Goal: Task Accomplishment & Management: Manage account settings

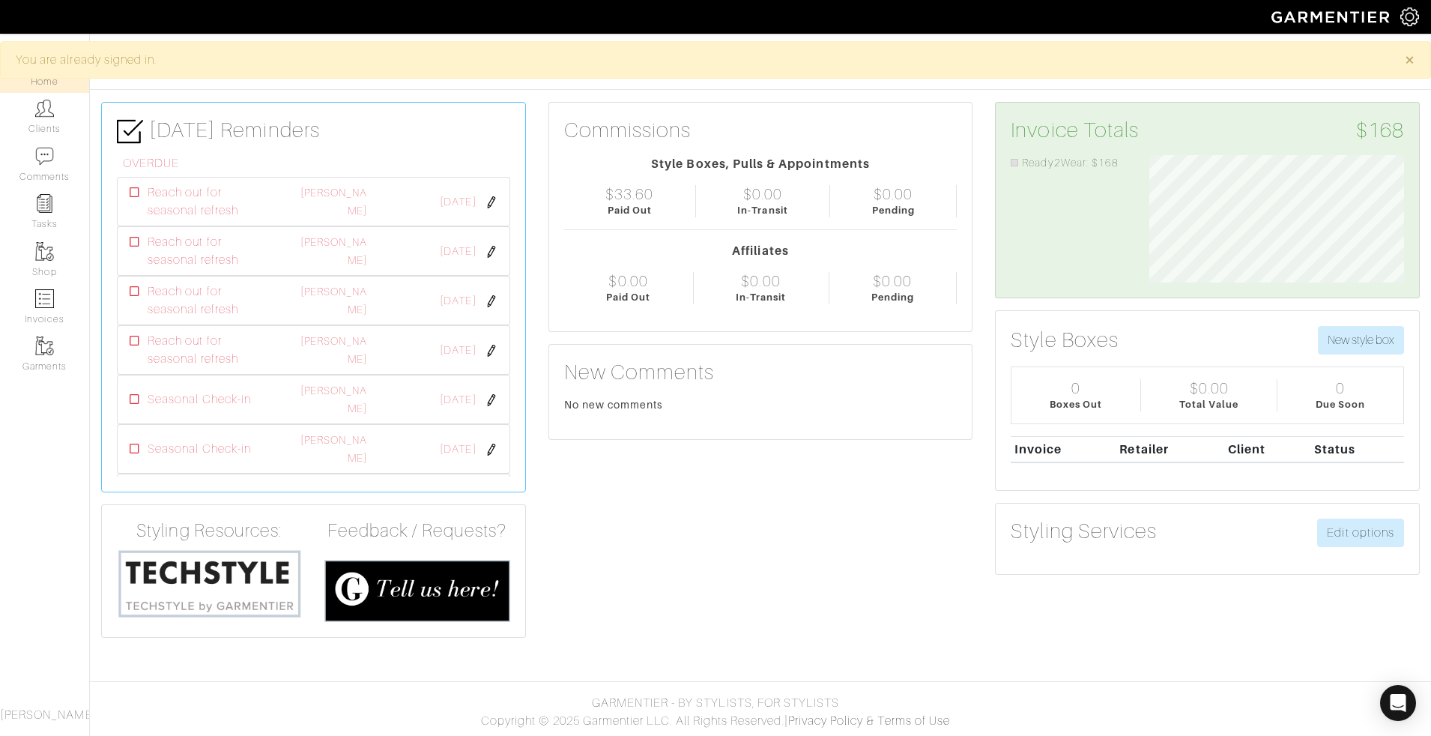
scroll to position [127, 277]
click at [49, 113] on img at bounding box center [44, 108] width 19 height 19
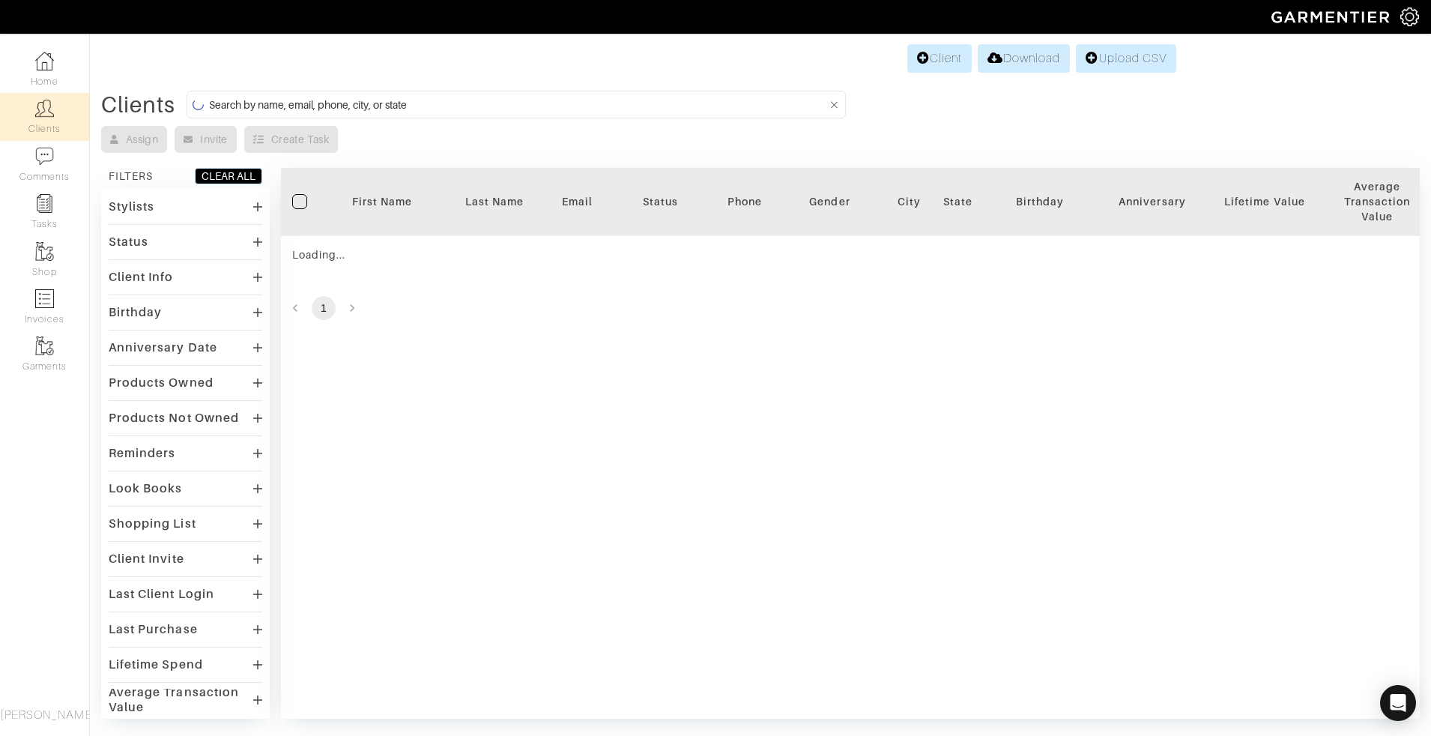
click at [285, 103] on input at bounding box center [518, 104] width 618 height 19
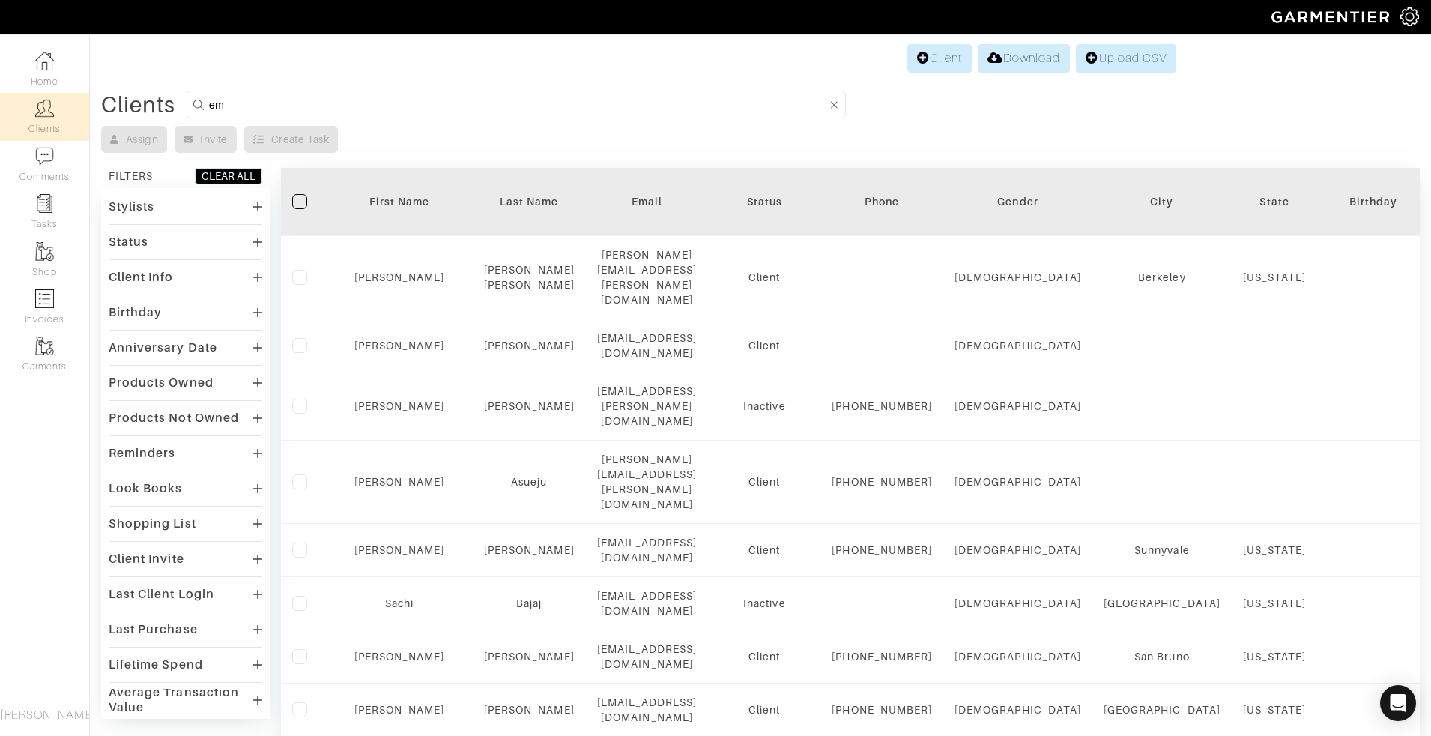
type input "e"
type input "melissa"
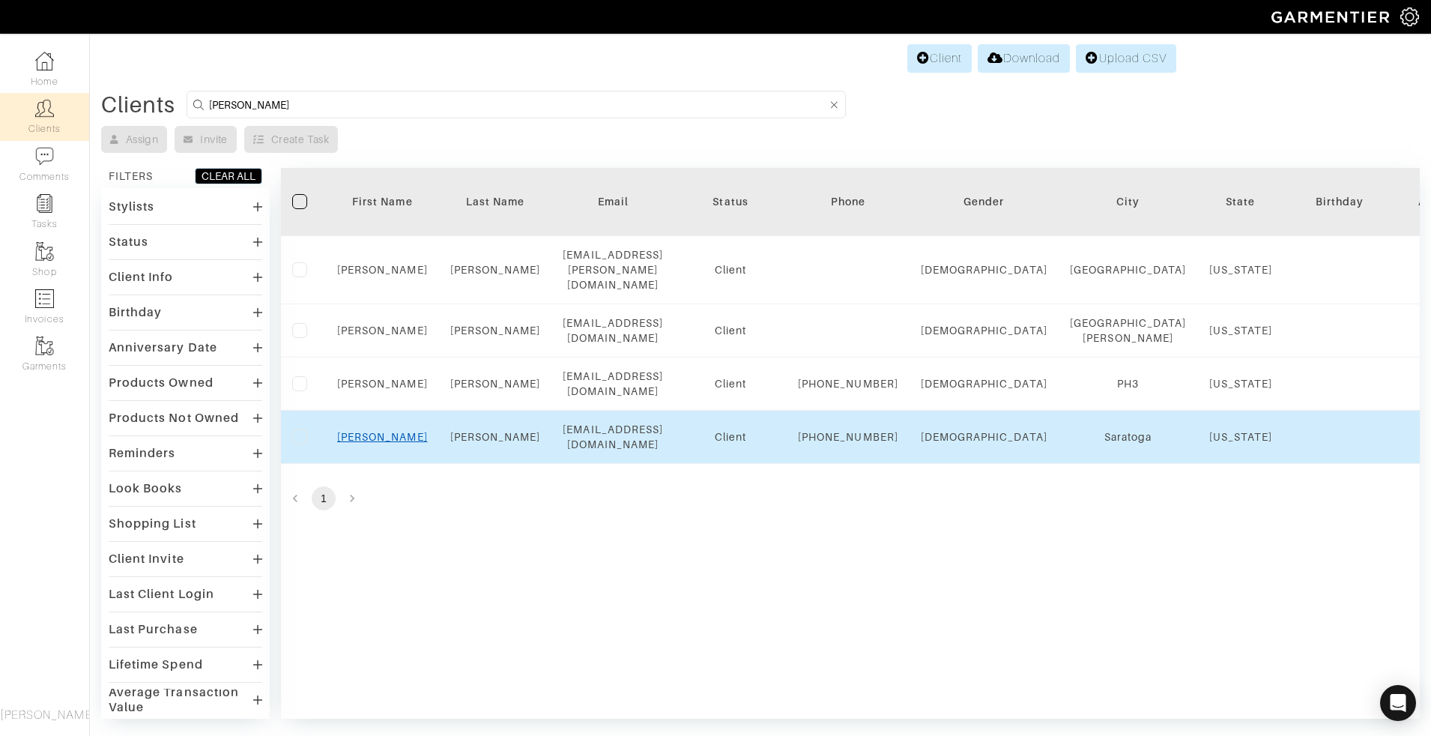
click at [372, 431] on link "Melissa" at bounding box center [382, 437] width 91 height 12
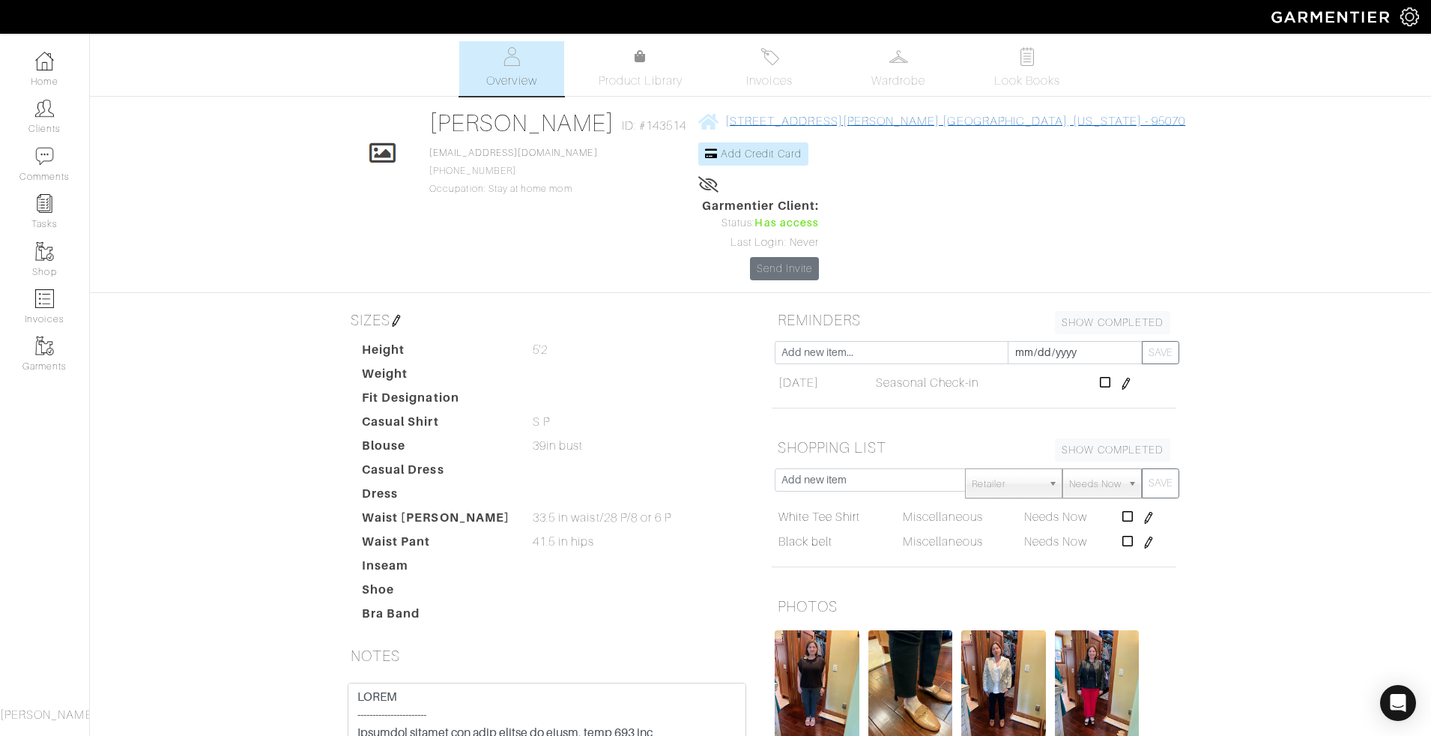
click at [772, 128] on link "20795 Russell Court Saratoga, California - 95070" at bounding box center [941, 121] width 487 height 19
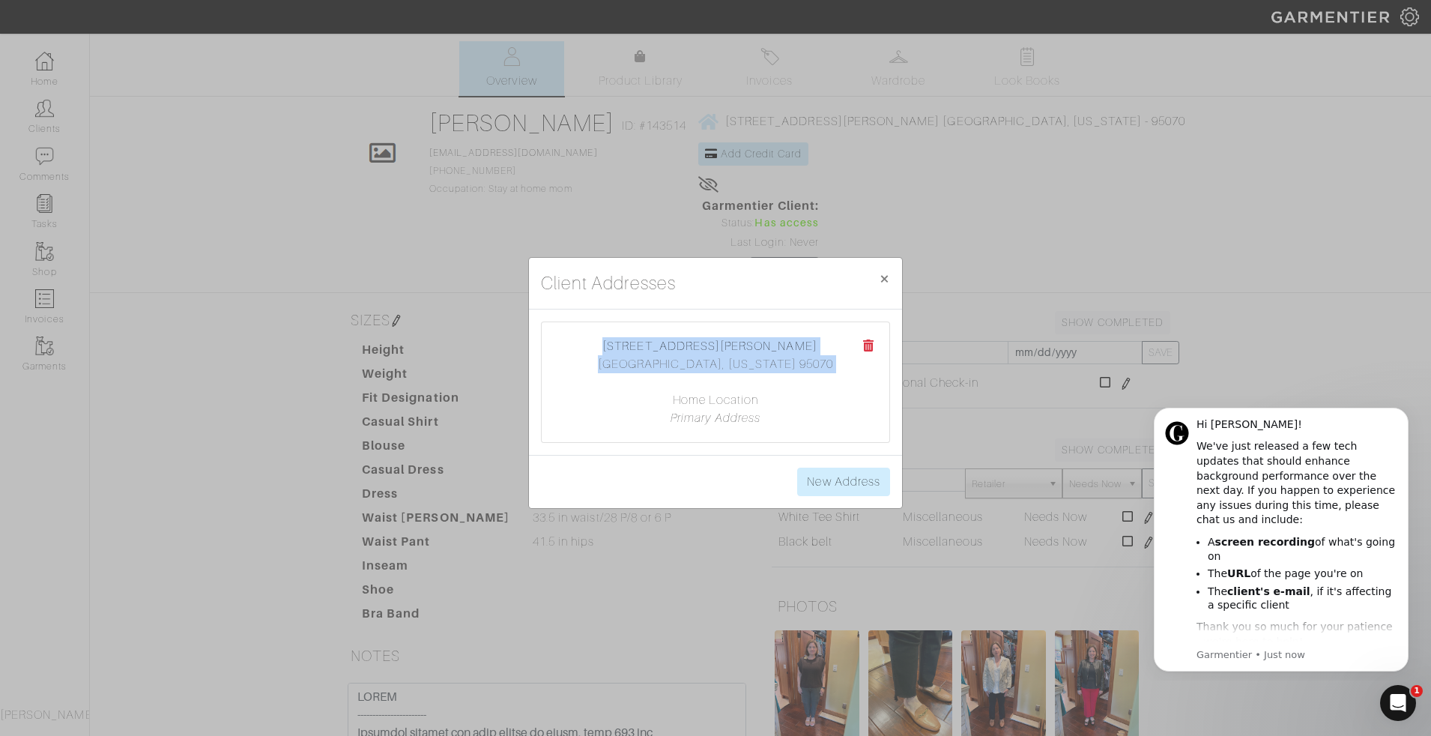
drag, startPoint x: 639, startPoint y: 341, endPoint x: 829, endPoint y: 375, distance: 193.3
click at [829, 375] on center "20795 Russell Court Saratoga, California 95070 Home Location Primary Address" at bounding box center [716, 382] width 318 height 90
copy center "20795 Russell Court Saratoga, California 95070"
click at [880, 273] on span "×" at bounding box center [884, 278] width 11 height 20
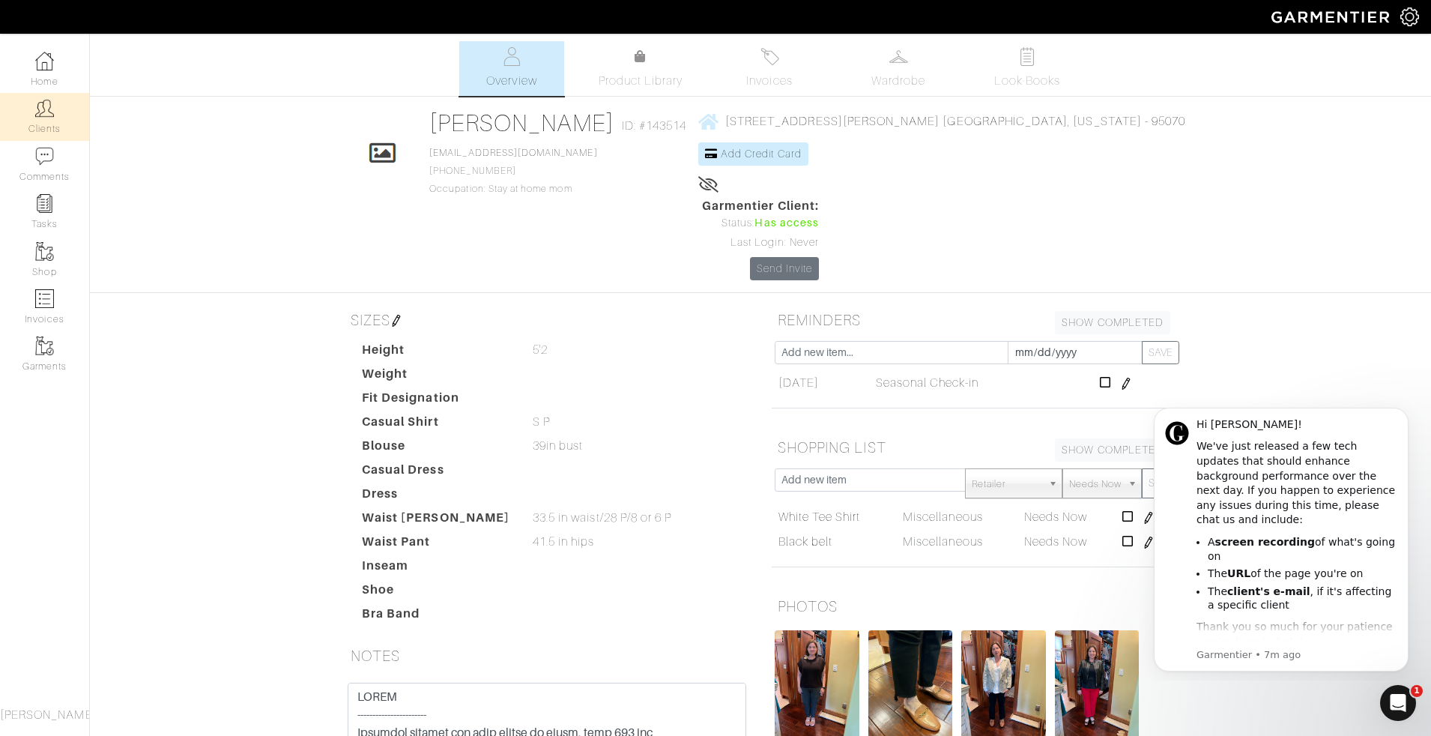
click at [45, 103] on img at bounding box center [44, 108] width 19 height 19
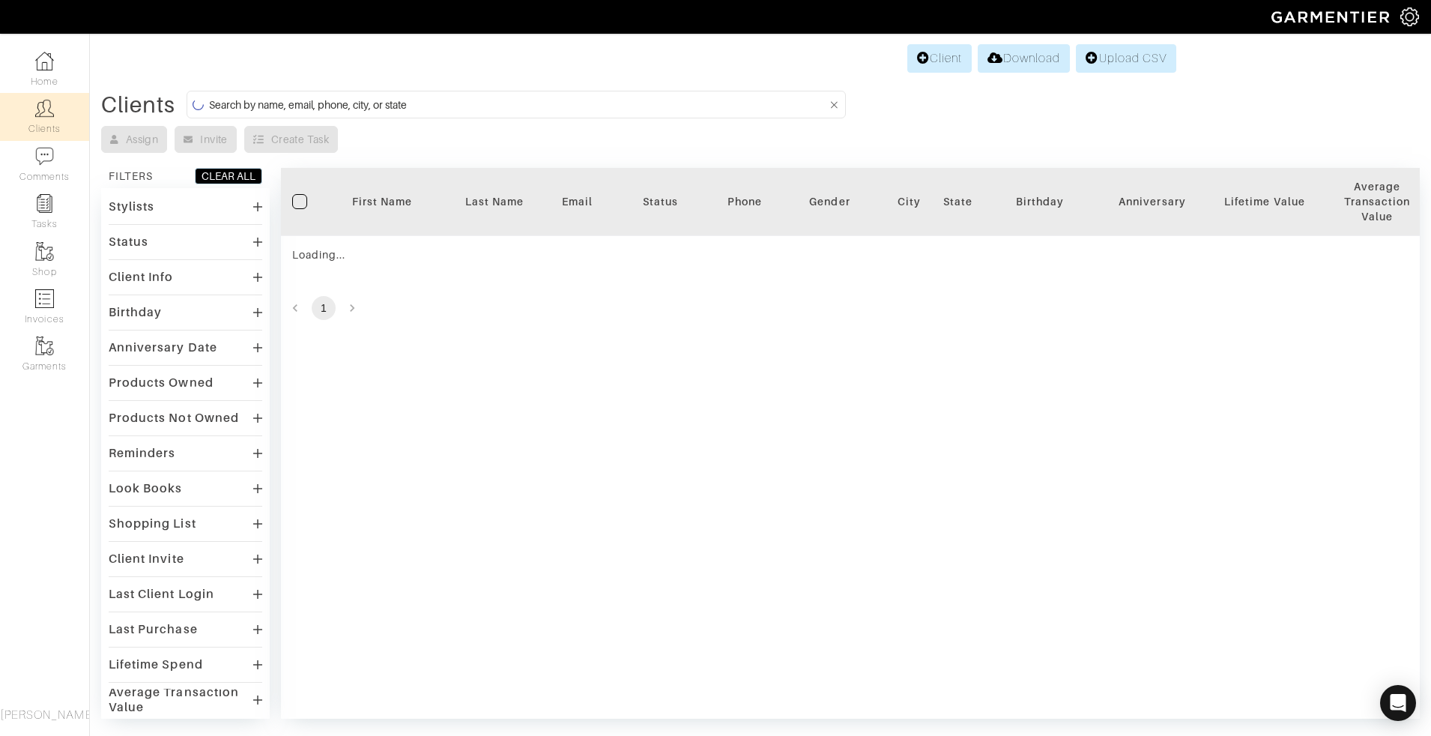
click at [390, 100] on input at bounding box center [518, 104] width 618 height 19
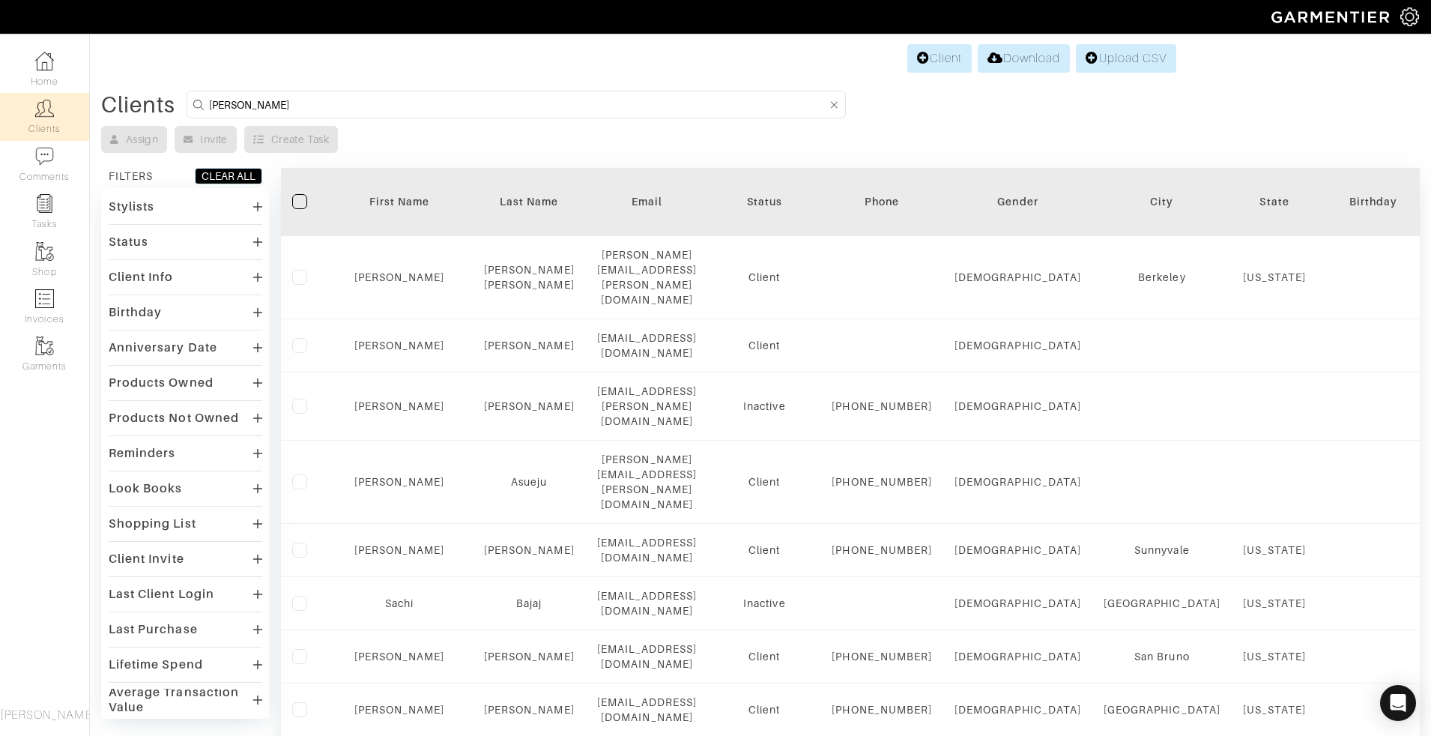
type input "[PERSON_NAME]"
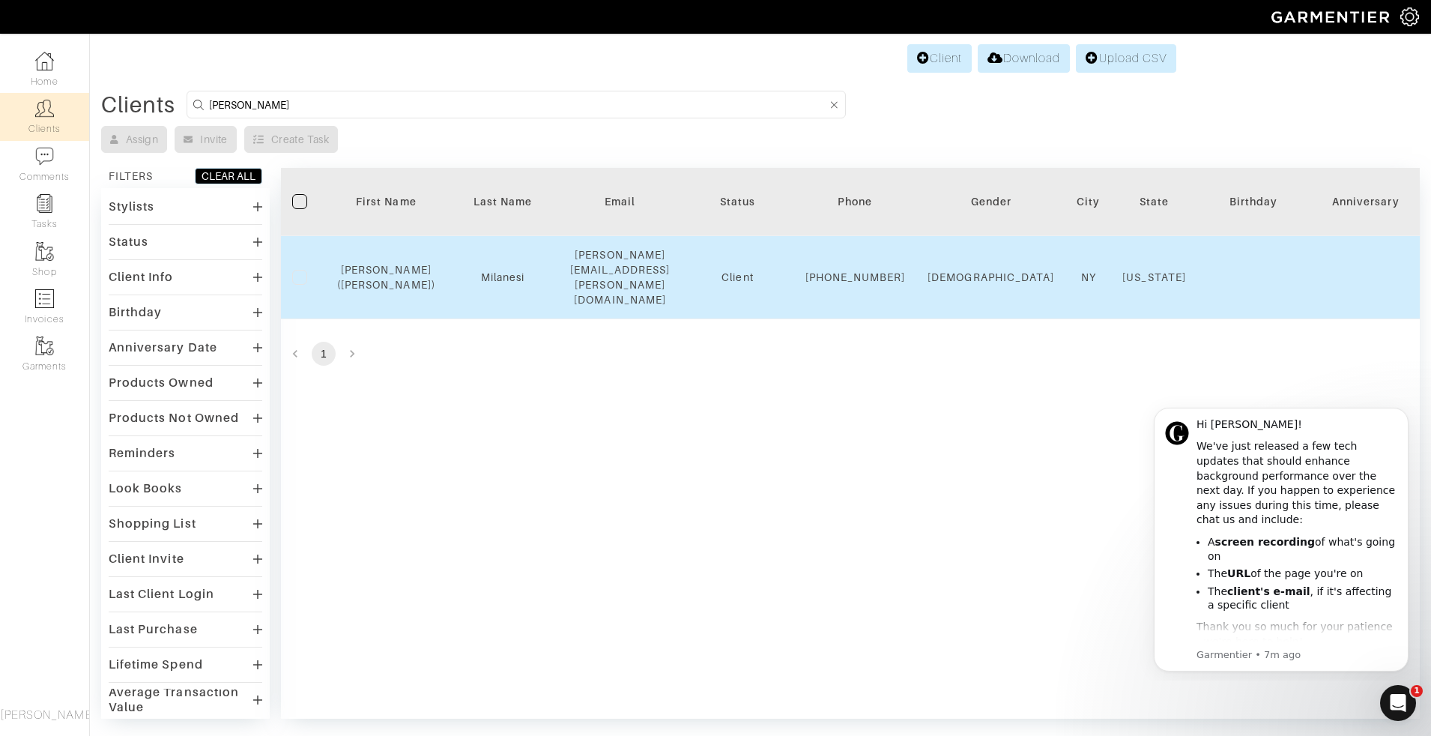
click at [371, 266] on div "[PERSON_NAME] ([PERSON_NAME])" at bounding box center [386, 277] width 98 height 30
click at [384, 264] on link "[PERSON_NAME] ([PERSON_NAME])" at bounding box center [386, 277] width 98 height 27
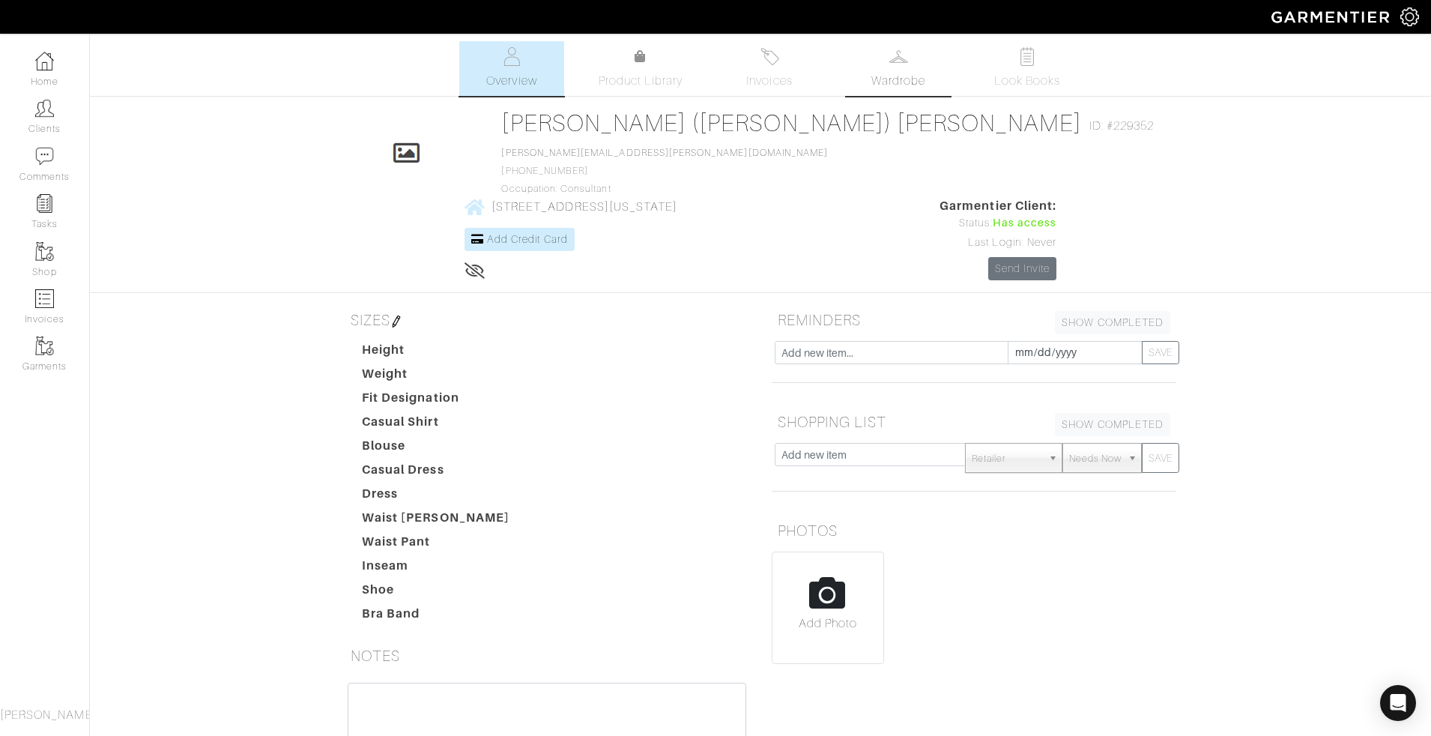
click at [904, 70] on link "Wardrobe" at bounding box center [898, 68] width 105 height 55
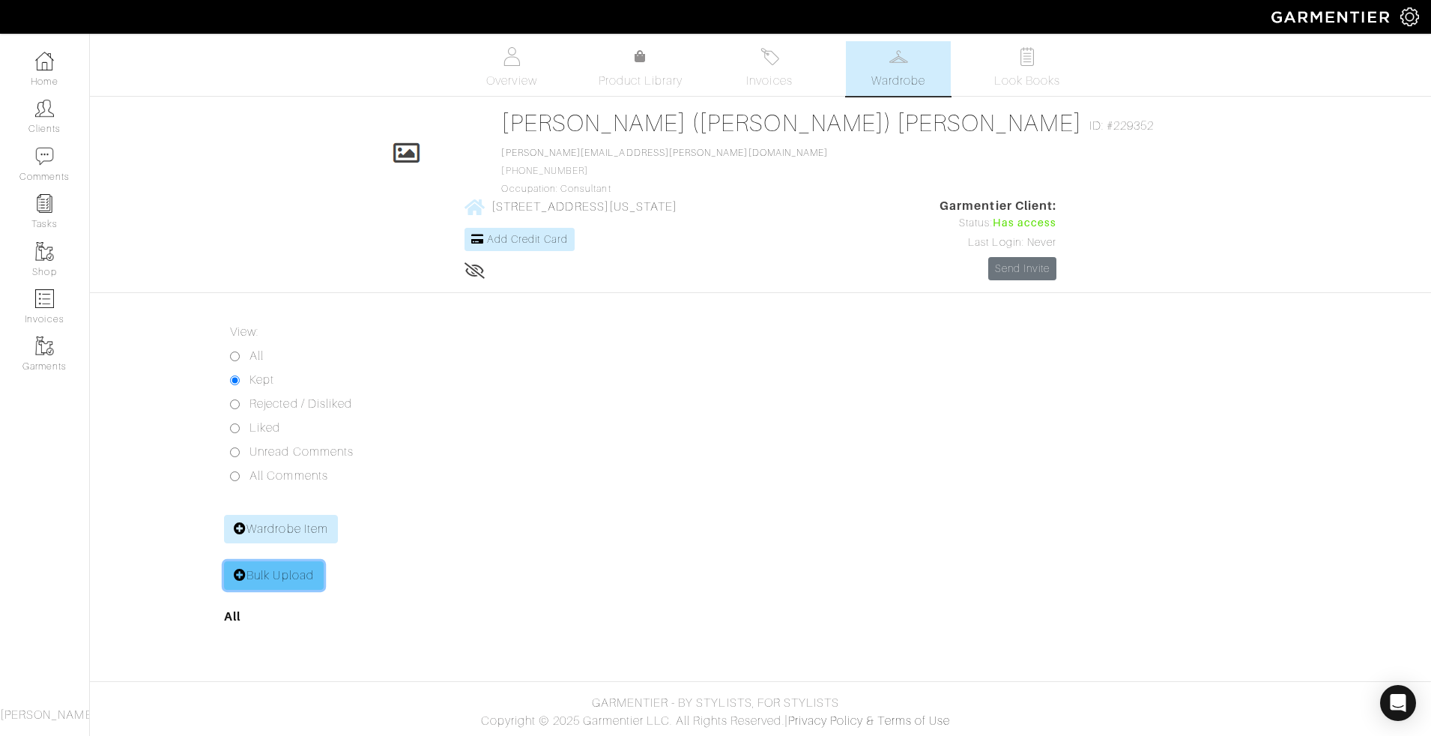
click at [284, 561] on link "Bulk Upload" at bounding box center [274, 575] width 100 height 28
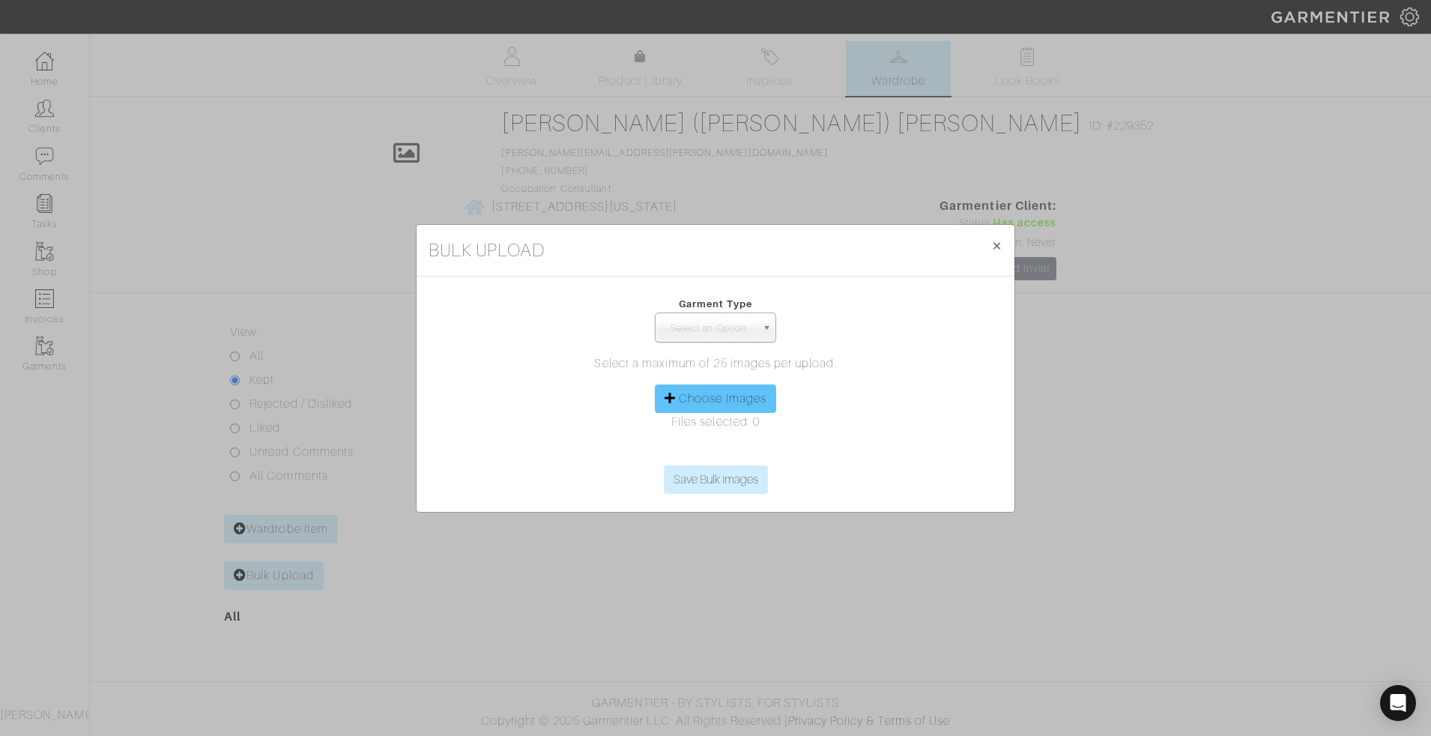
click at [674, 398] on icon at bounding box center [670, 398] width 11 height 12
click at [686, 396] on label "Choose Images" at bounding box center [723, 399] width 88 height 18
click at [686, 443] on input "Choose Images" at bounding box center [715, 454] width 229 height 22
type input "C:\fakepath\Screen Shot 2025-09-25 at 2.10.36 PM.png"
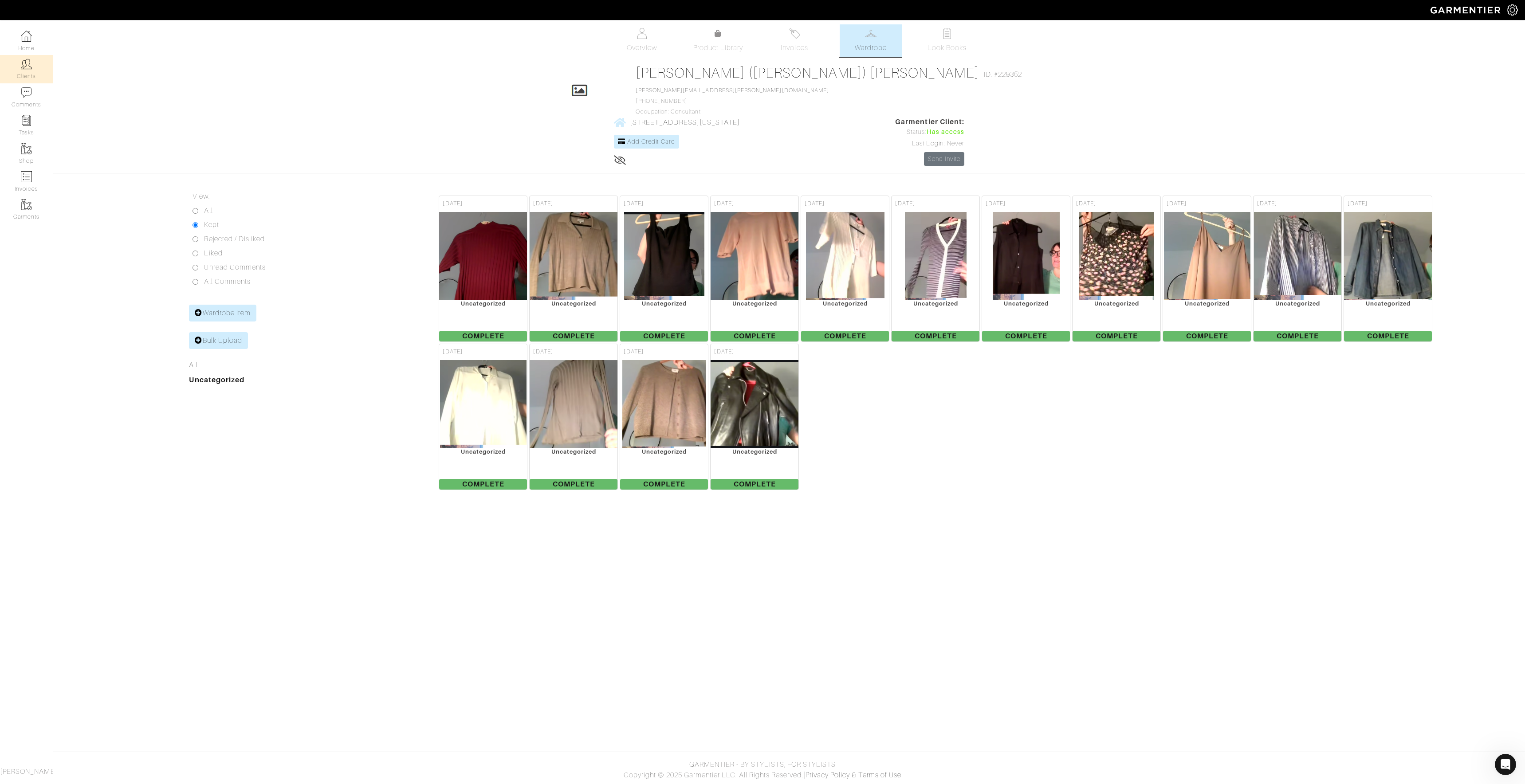
click at [25, 59] on img at bounding box center [26, 64] width 11 height 11
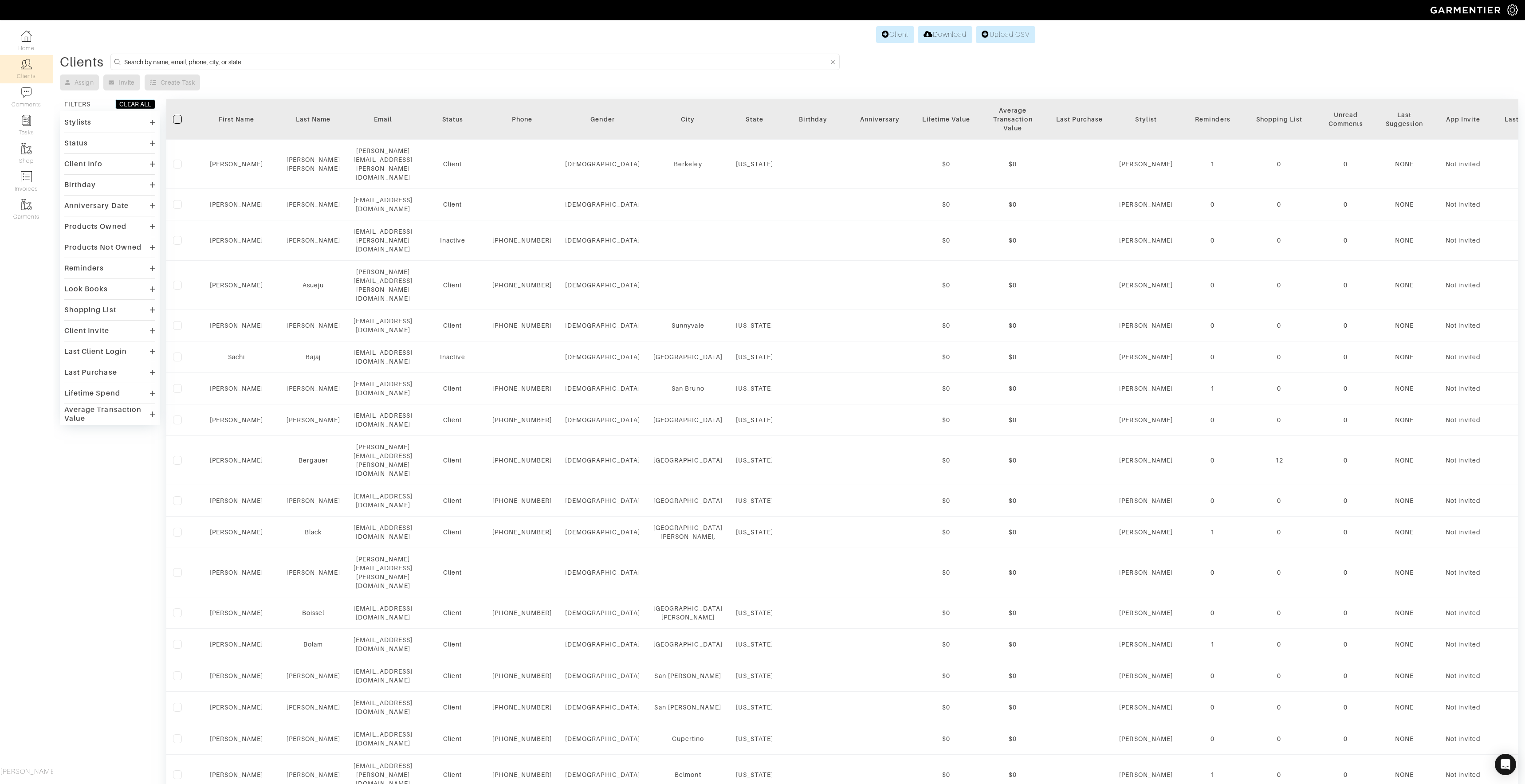
drag, startPoint x: 302, startPoint y: 47, endPoint x: 303, endPoint y: 53, distance: 6.1
click at [301, 48] on div "Client Download Upload CSV Clients Assign Invite Create Task FILTERS CLEAR ALL …" at bounding box center [762, 547] width 1525 height 1045
click at [305, 62] on input at bounding box center [477, 62] width 704 height 11
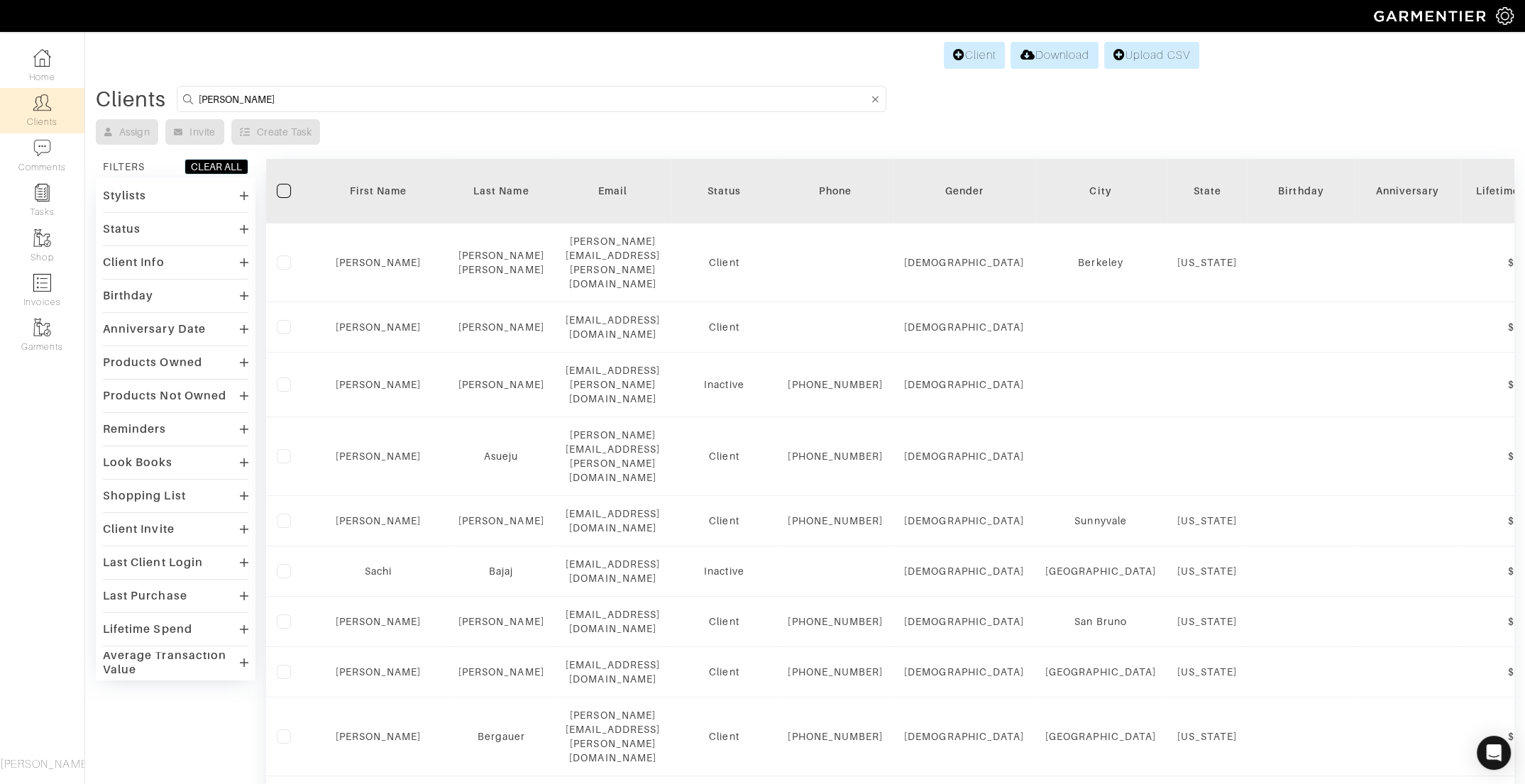
type input "kelly"
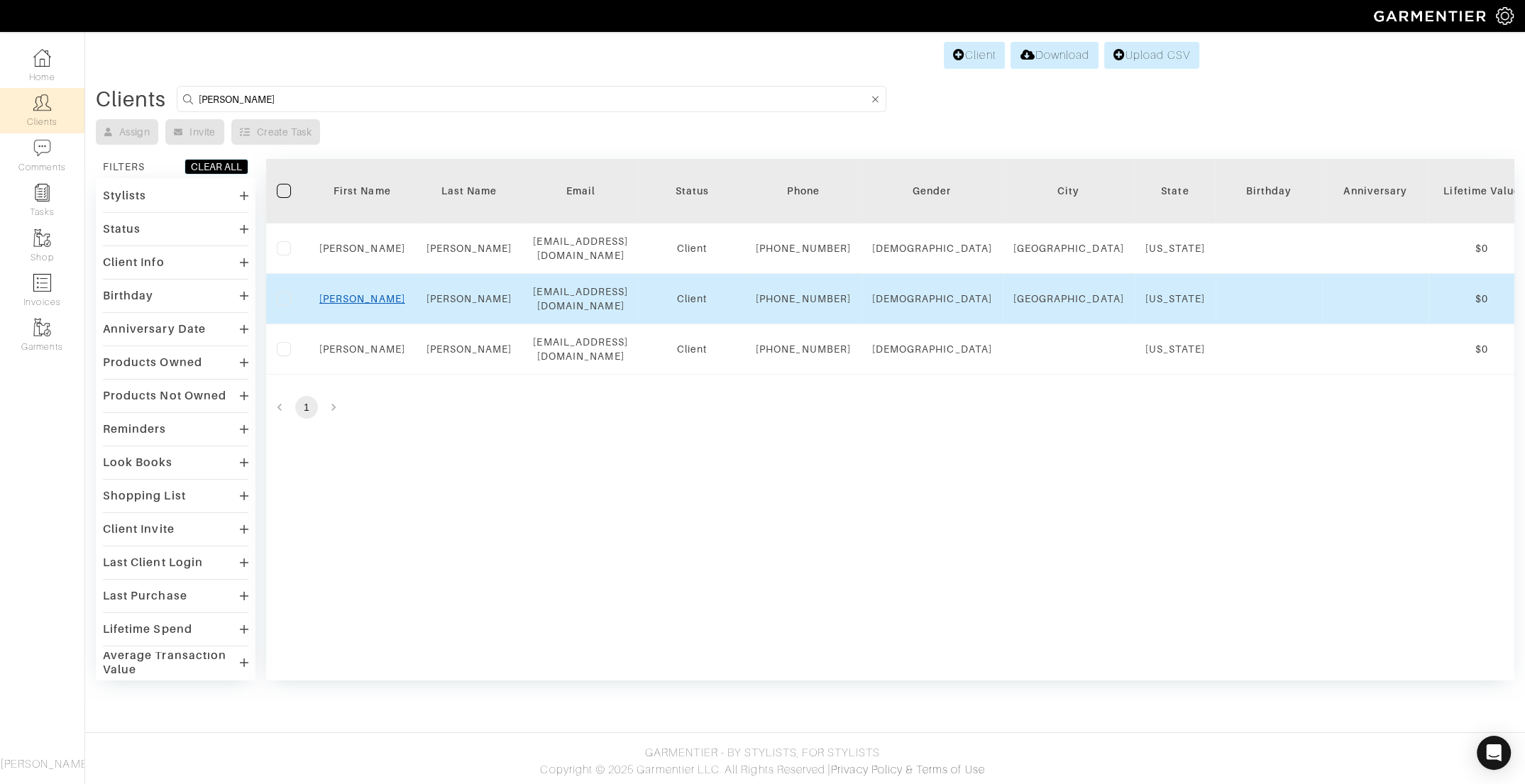
click at [353, 304] on link "Kelly" at bounding box center [362, 298] width 86 height 11
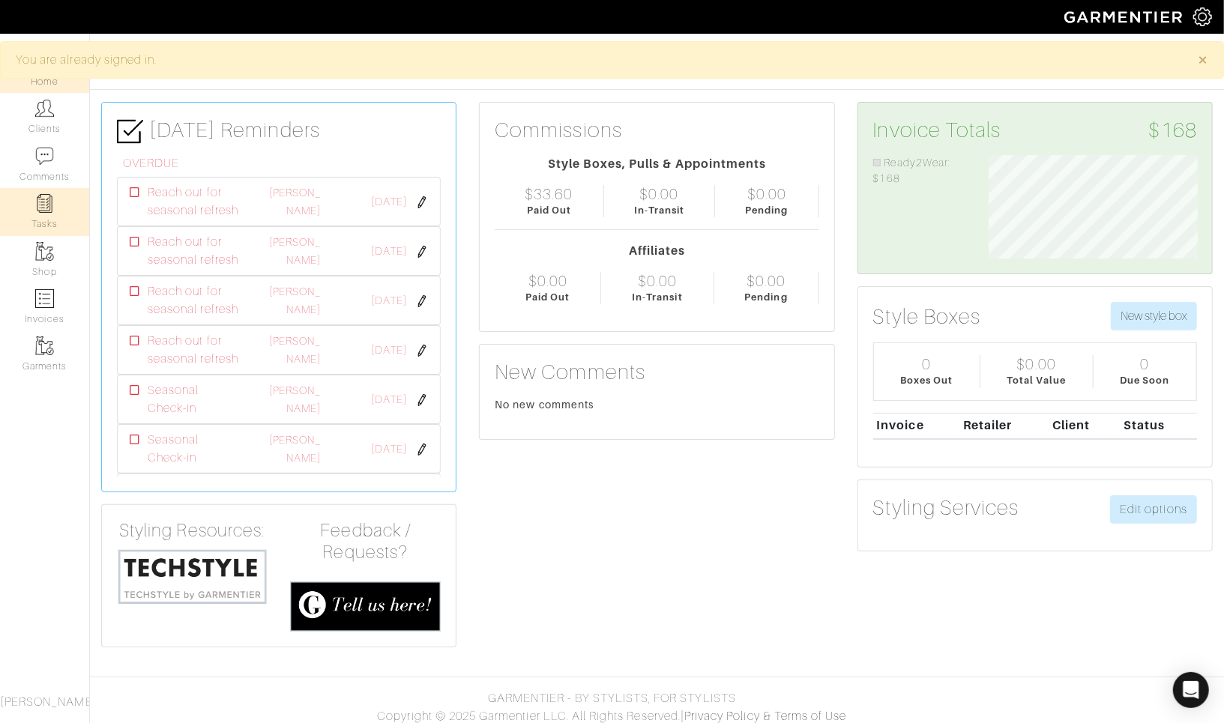
scroll to position [103, 231]
click at [46, 144] on link "Comments" at bounding box center [44, 164] width 89 height 47
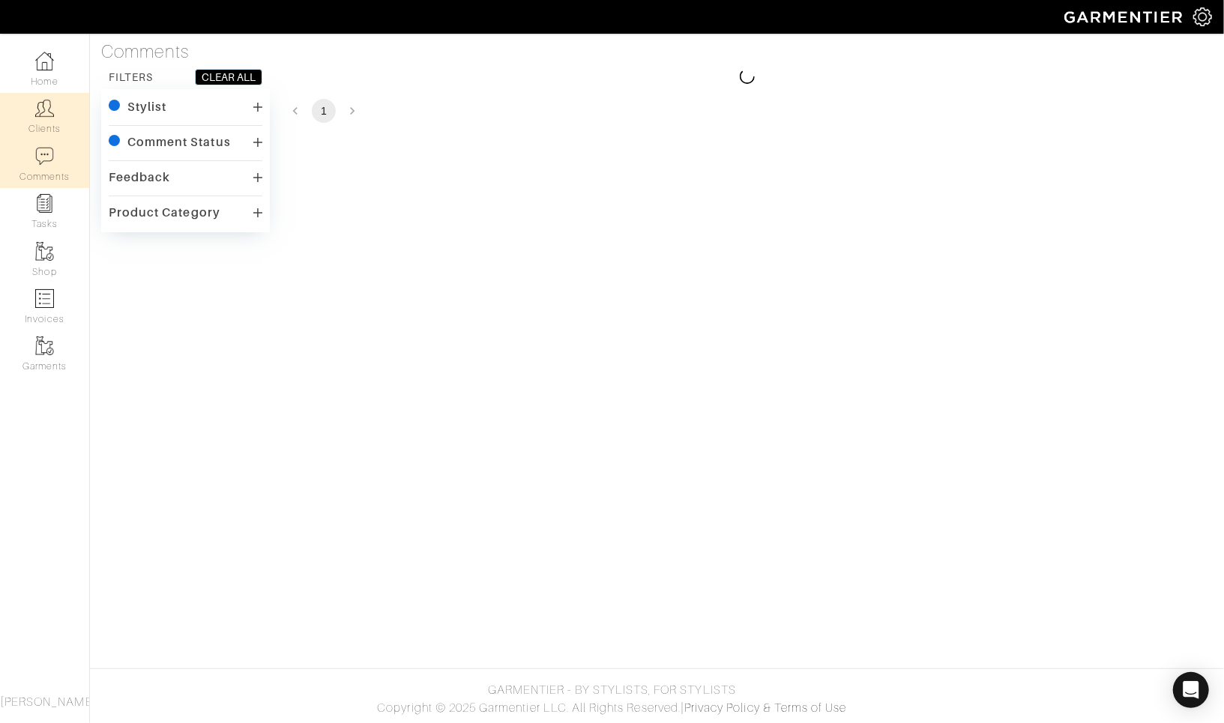
click at [56, 115] on link "Clients" at bounding box center [44, 116] width 89 height 47
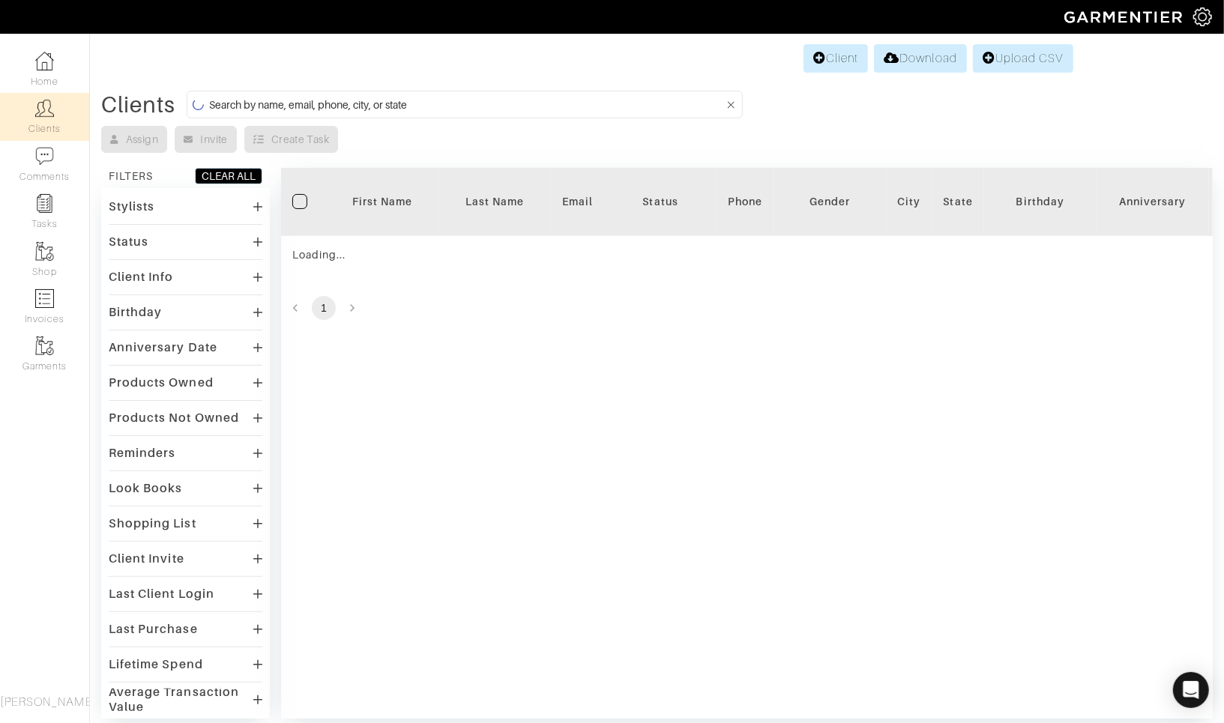
click at [296, 116] on form at bounding box center [465, 105] width 556 height 28
click at [297, 96] on input at bounding box center [466, 104] width 515 height 19
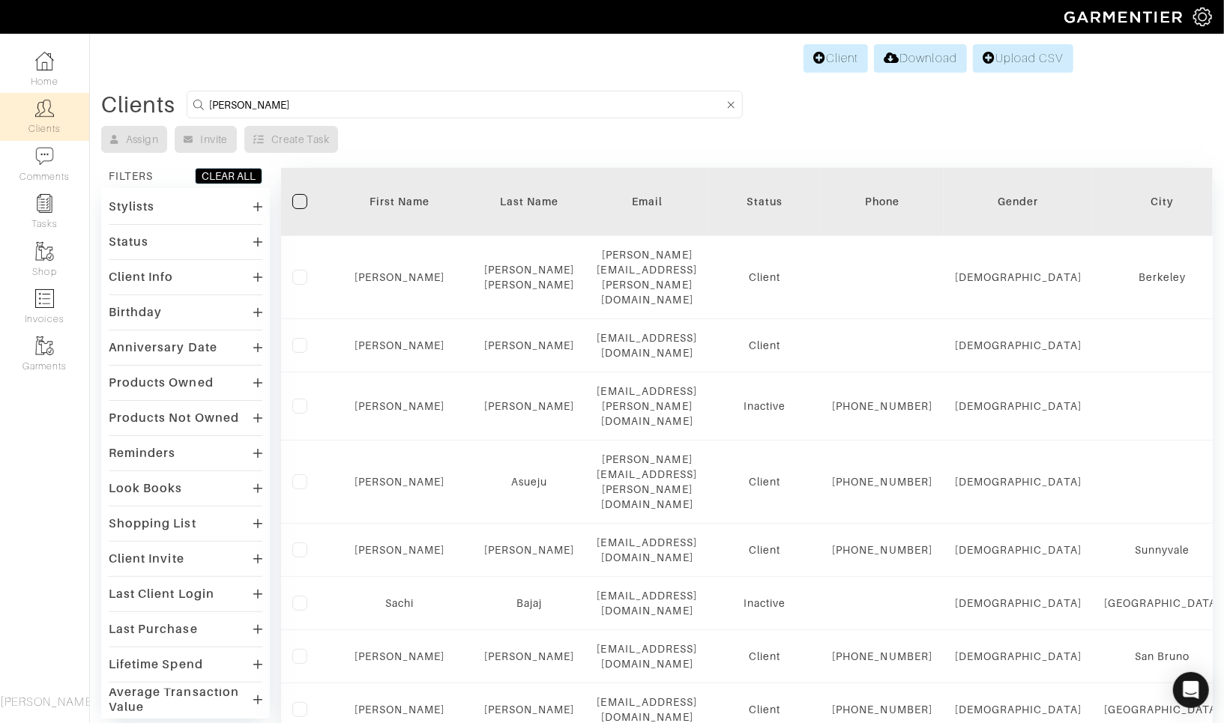
type input "betsy"
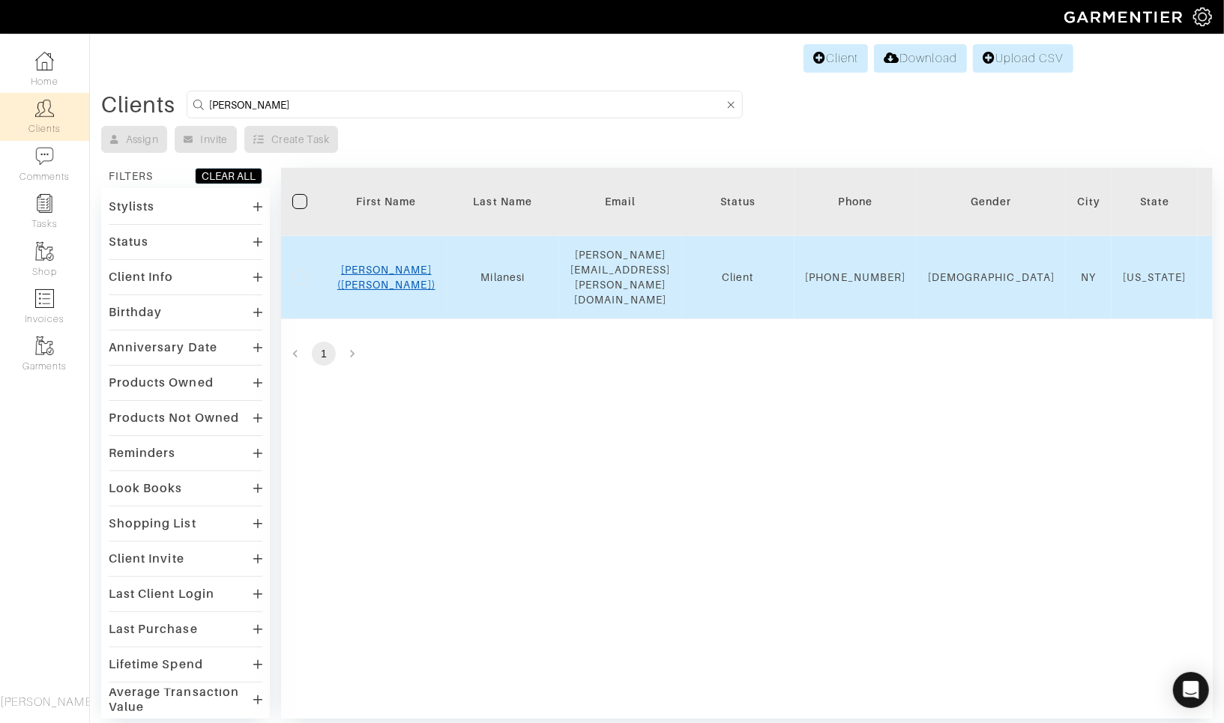
click at [384, 272] on link "Elizabeth (Betsy)" at bounding box center [386, 277] width 98 height 27
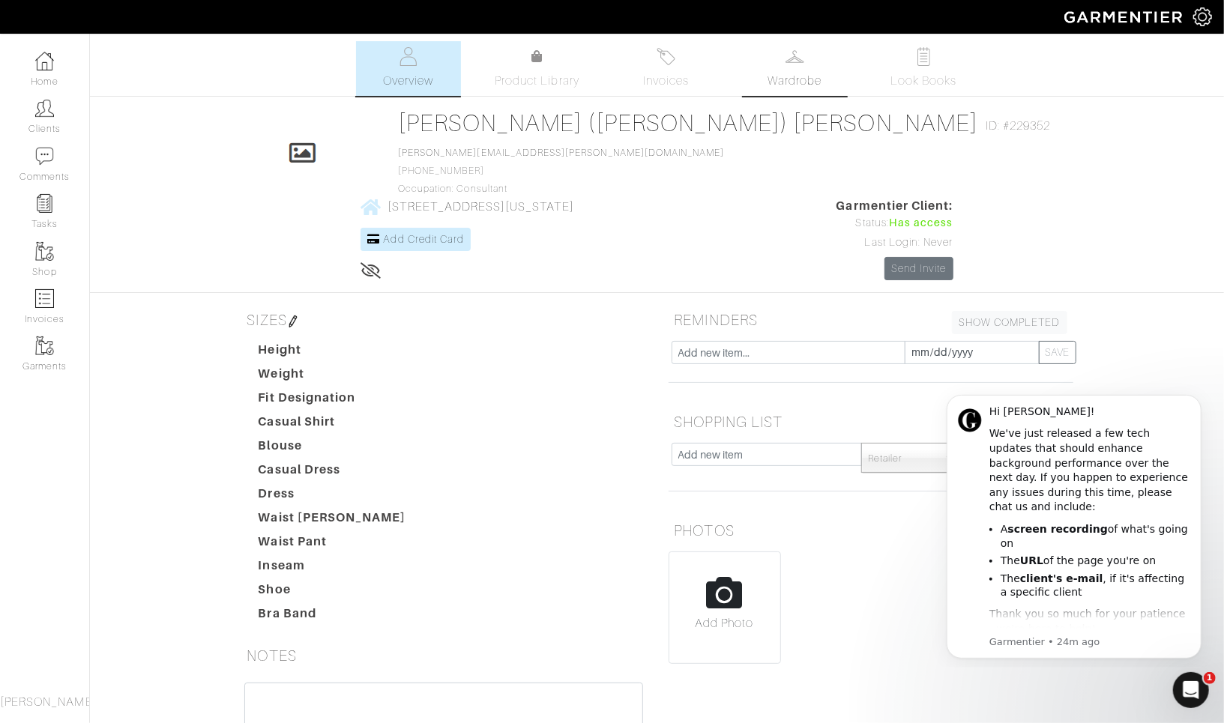
click at [796, 85] on span "Wardrobe" at bounding box center [794, 81] width 54 height 18
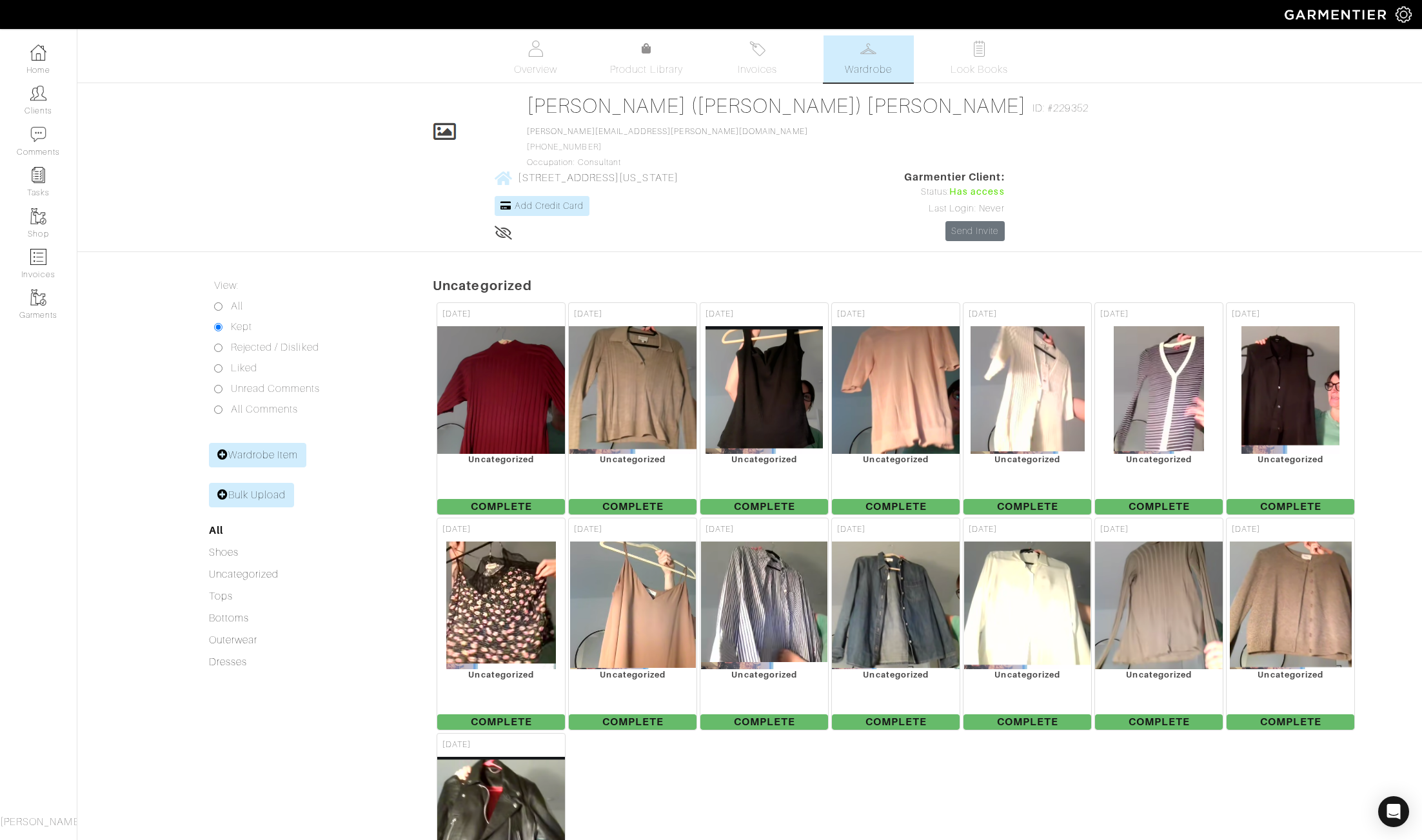
click at [219, 302] on input "All" at bounding box center [219, 306] width 9 height 9
radio input "true"
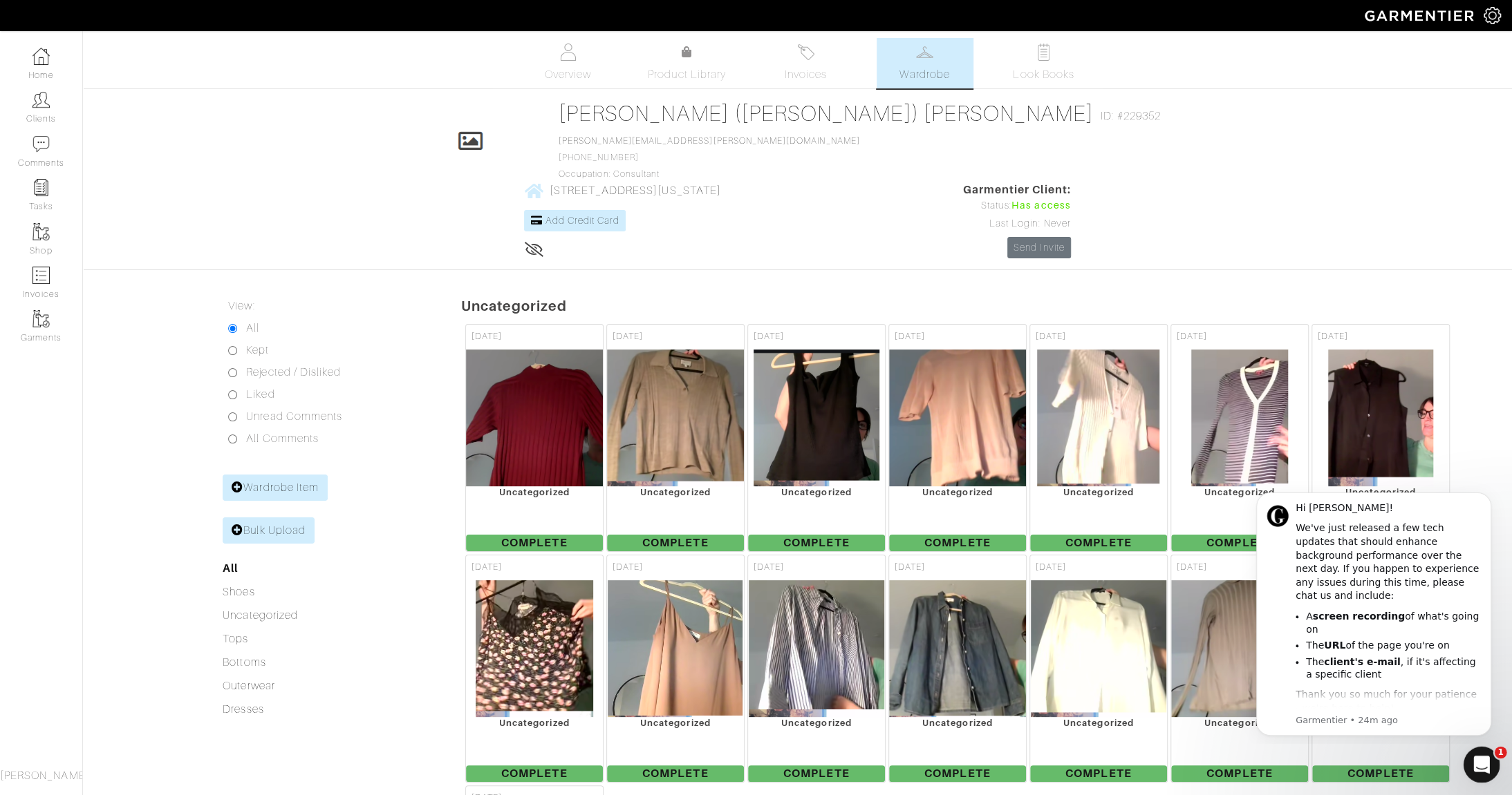
click at [1501, 753] on span "1" at bounding box center [1500, 753] width 12 height 12
click at [1475, 767] on icon "Open Intercom Messenger" at bounding box center [1479, 763] width 23 height 23
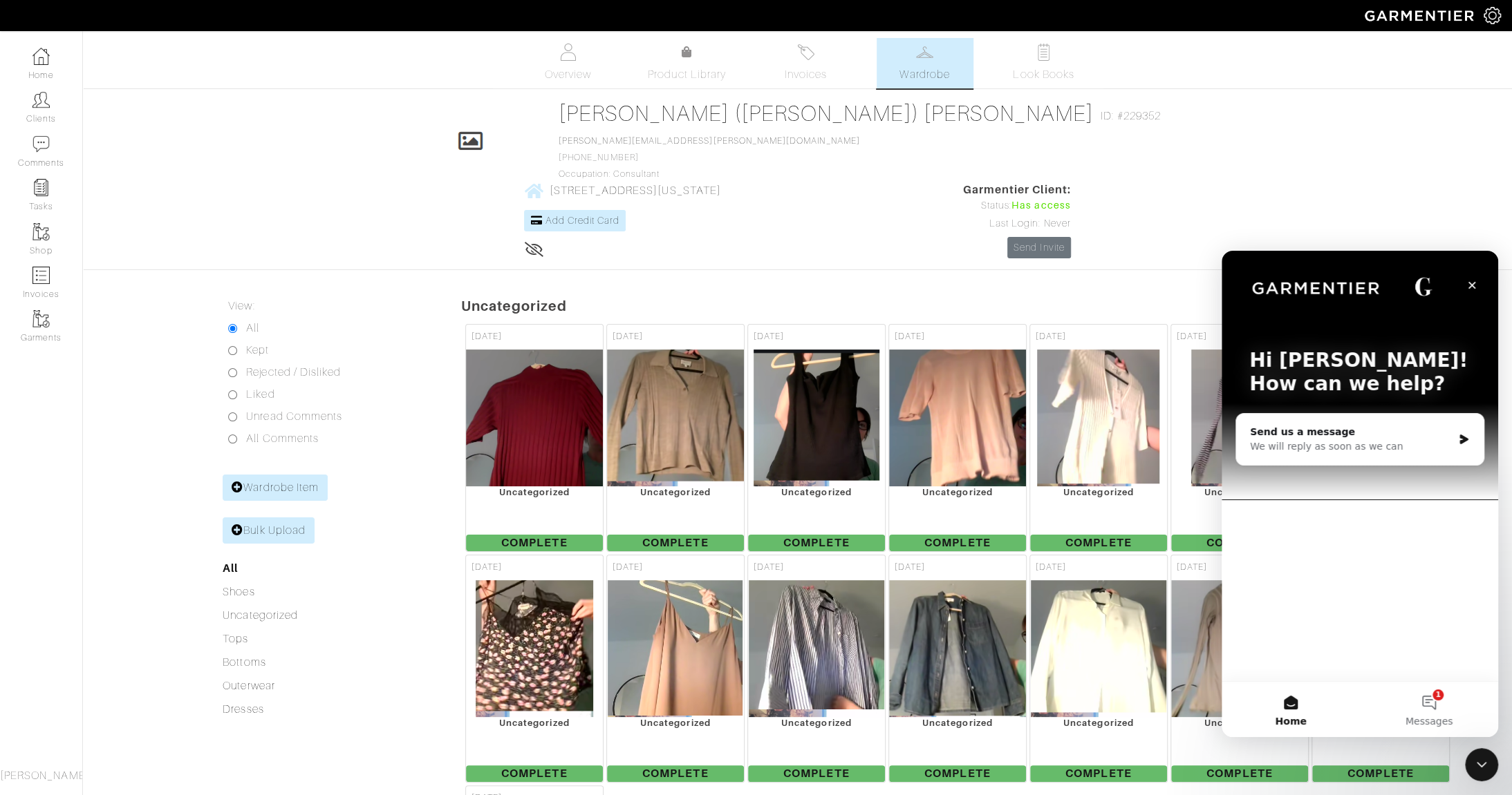
click at [1448, 298] on h5 "Uncategorized" at bounding box center [986, 306] width 1051 height 17
click at [1473, 285] on icon "Close" at bounding box center [1471, 285] width 11 height 11
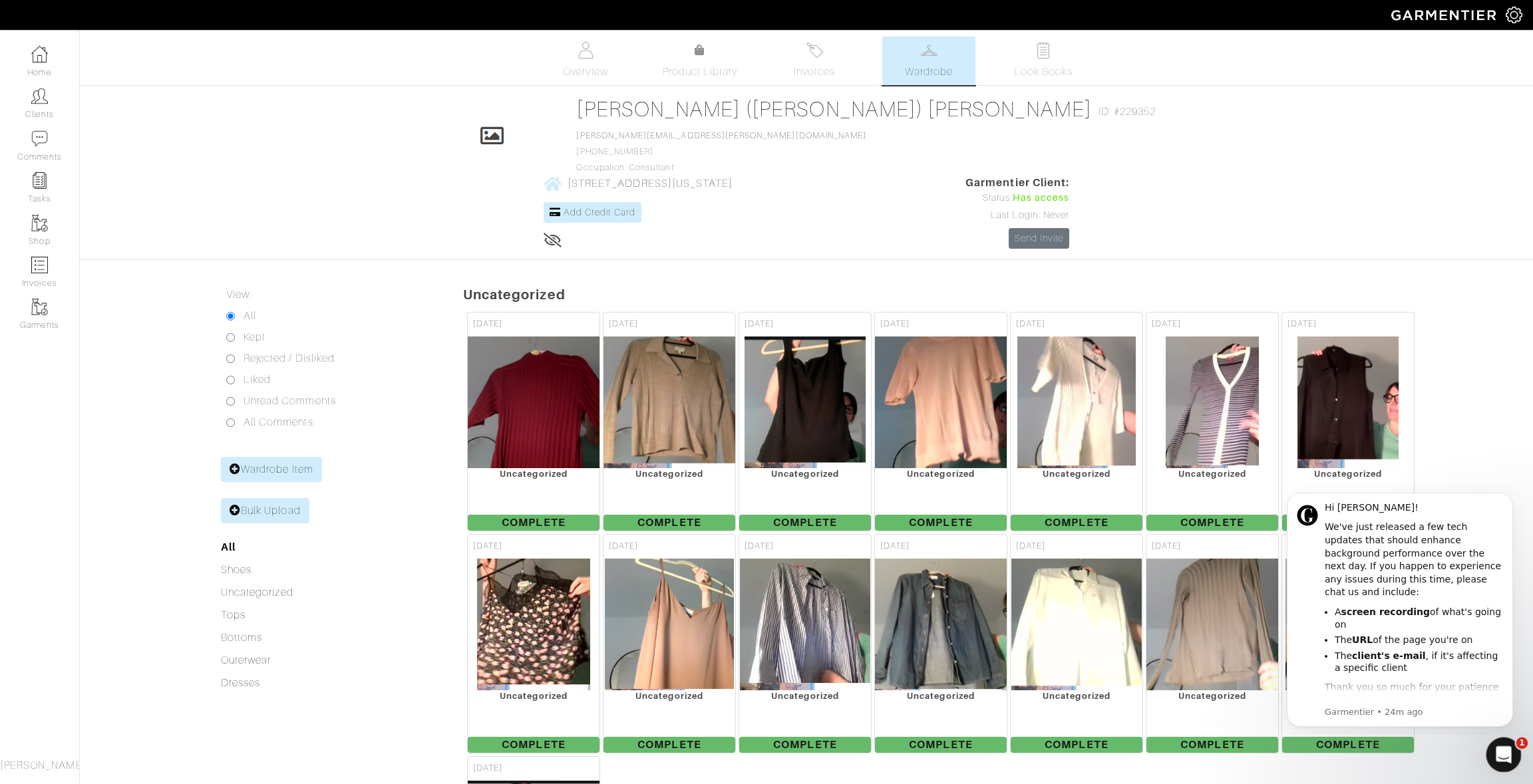
click at [1466, 749] on icon "Open Intercom Messenger" at bounding box center [1502, 753] width 22 height 22
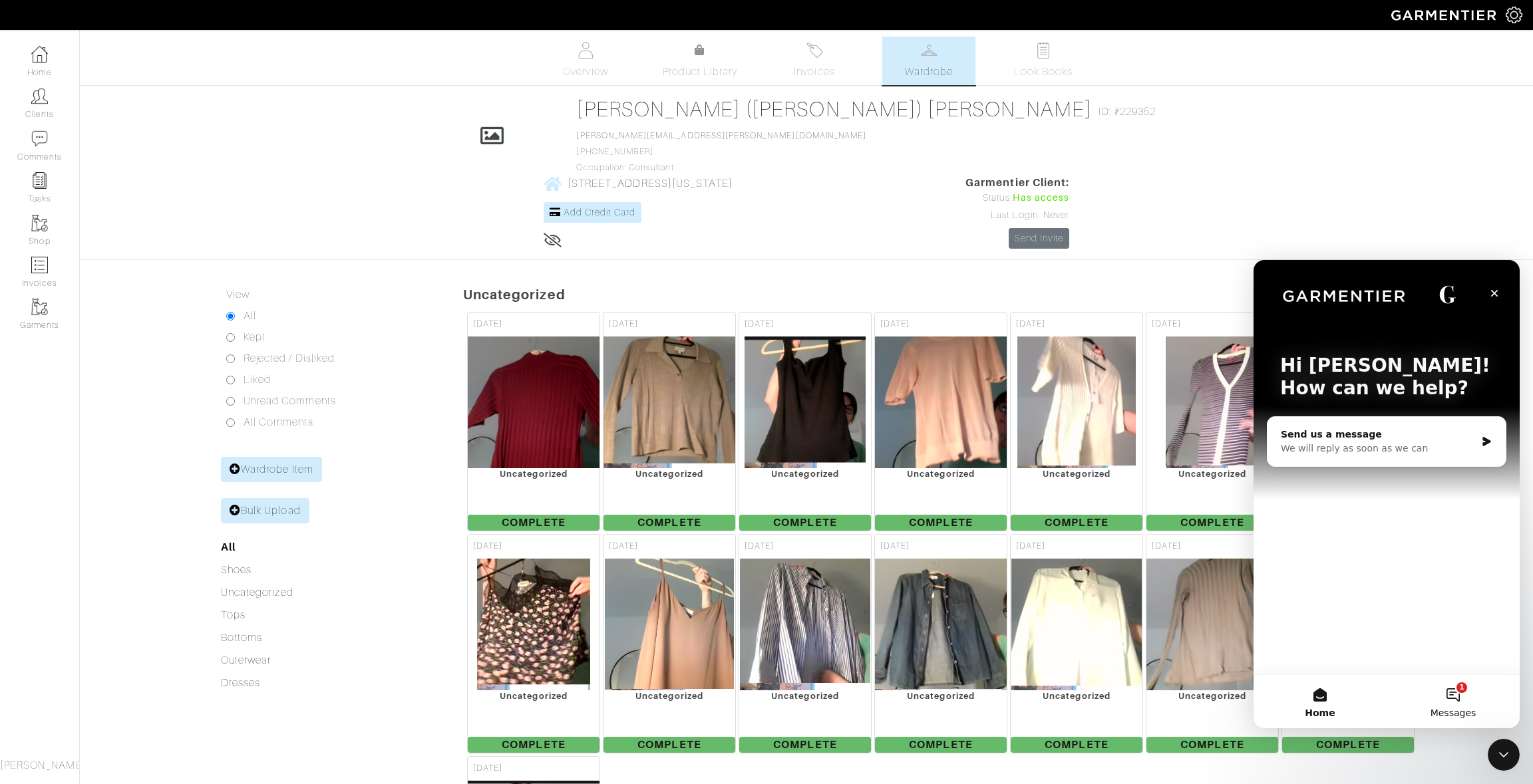
click at [1453, 694] on button "1 Messages" at bounding box center [1453, 702] width 133 height 53
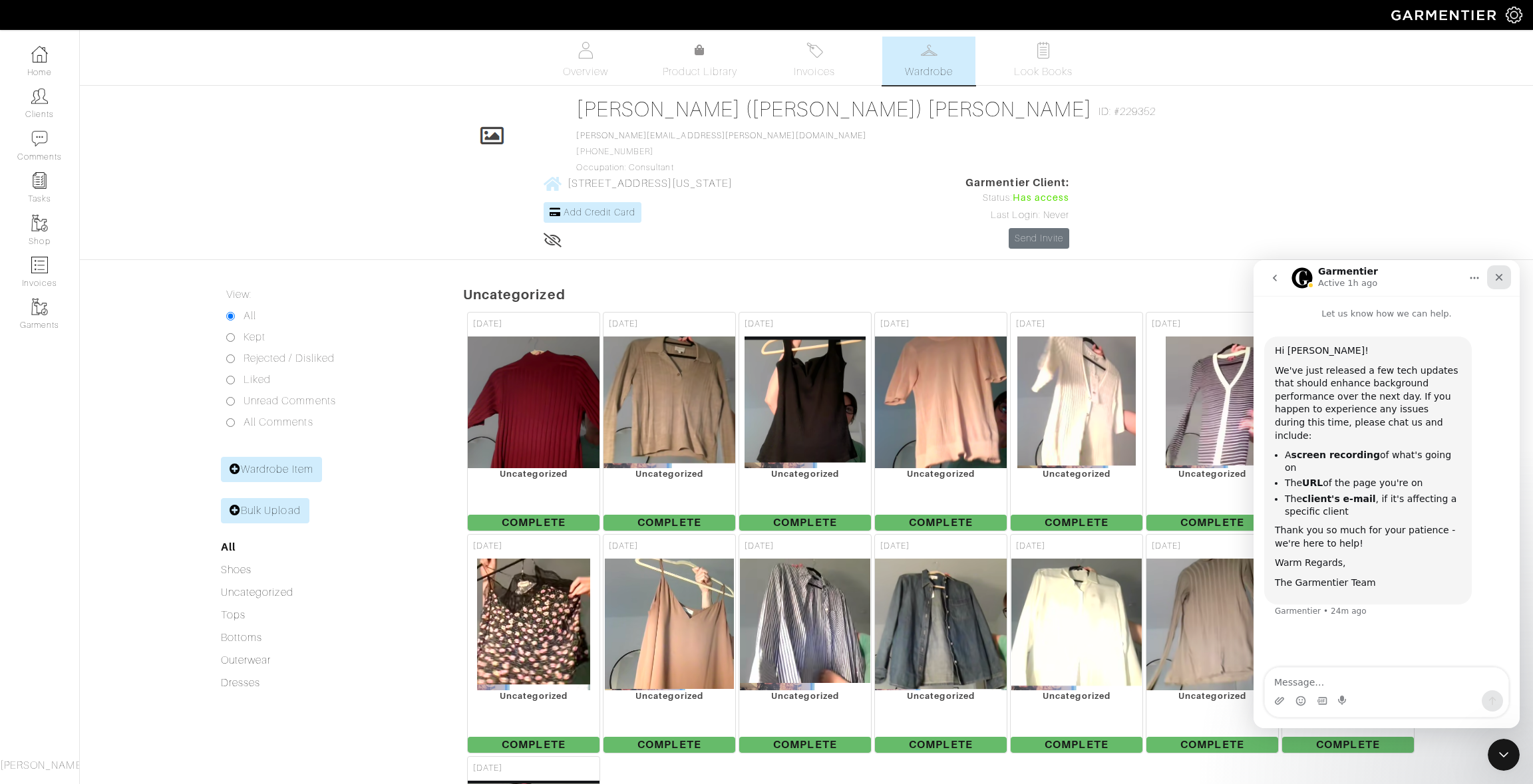
click at [1466, 280] on icon "Close" at bounding box center [1499, 278] width 7 height 7
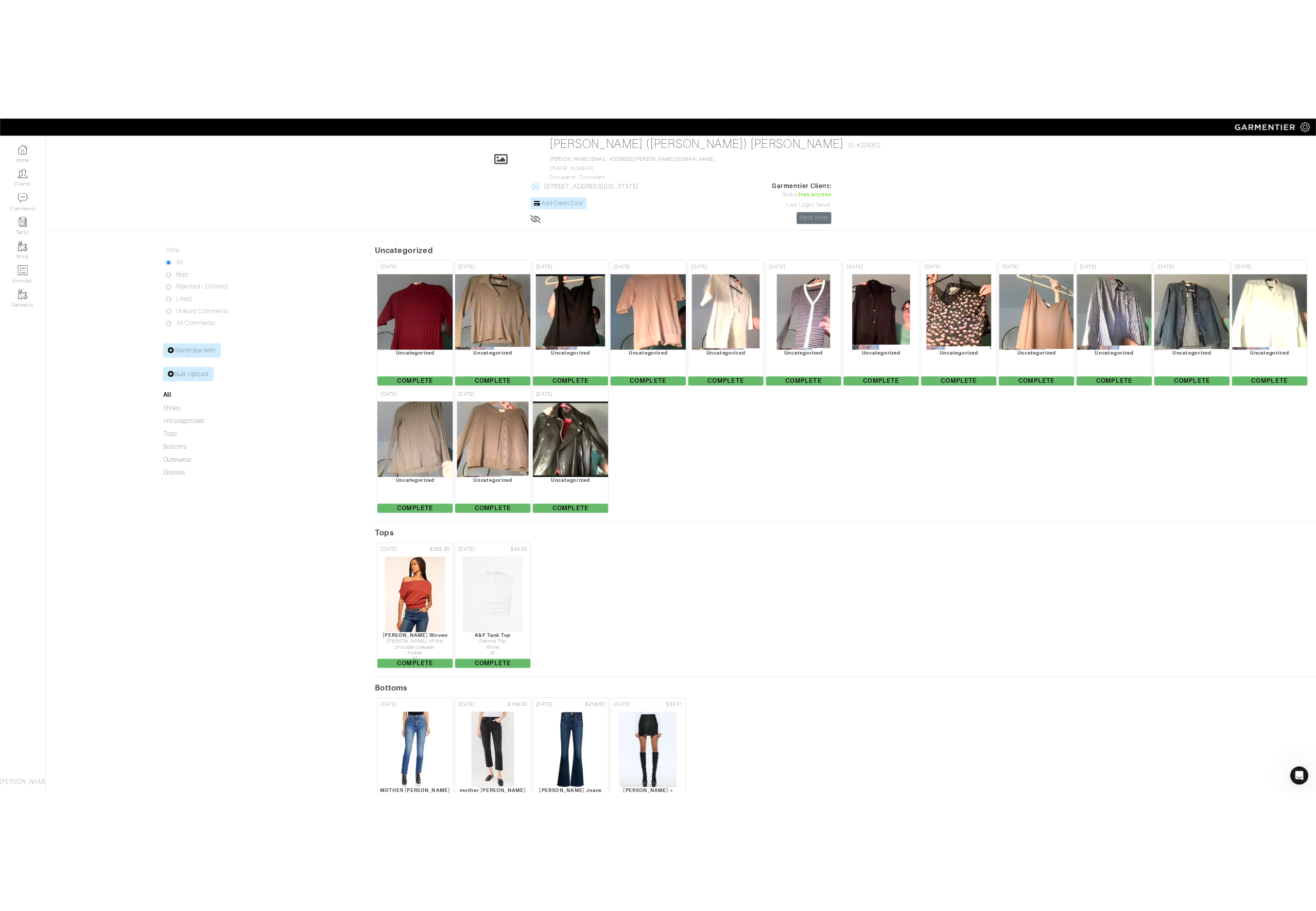
scroll to position [58, 0]
